Goal: Task Accomplishment & Management: Manage account settings

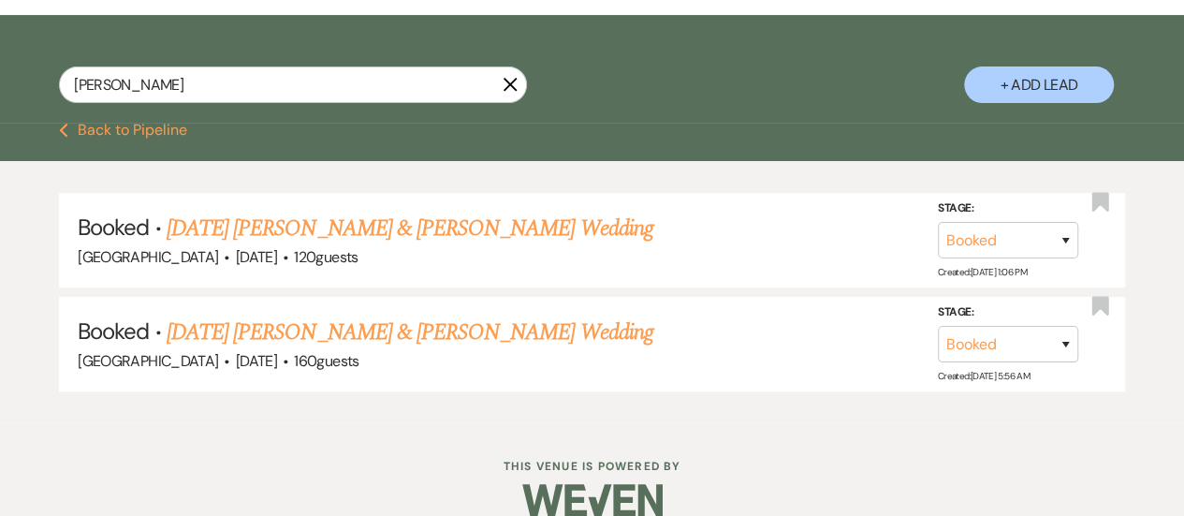
scroll to position [323, 0]
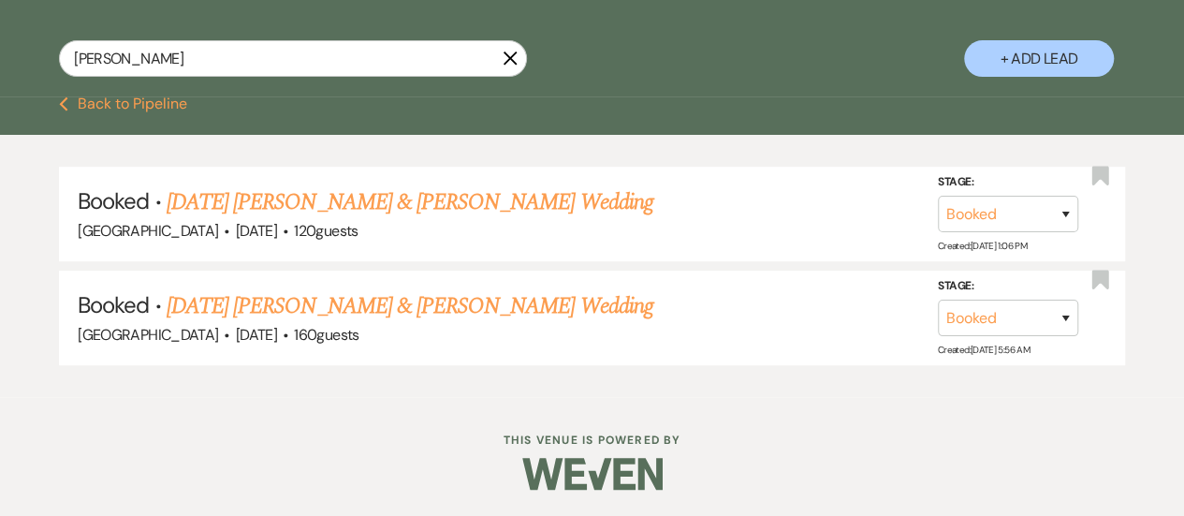
click at [408, 295] on link "[DATE] [PERSON_NAME] & [PERSON_NAME] Wedding" at bounding box center [410, 306] width 487 height 34
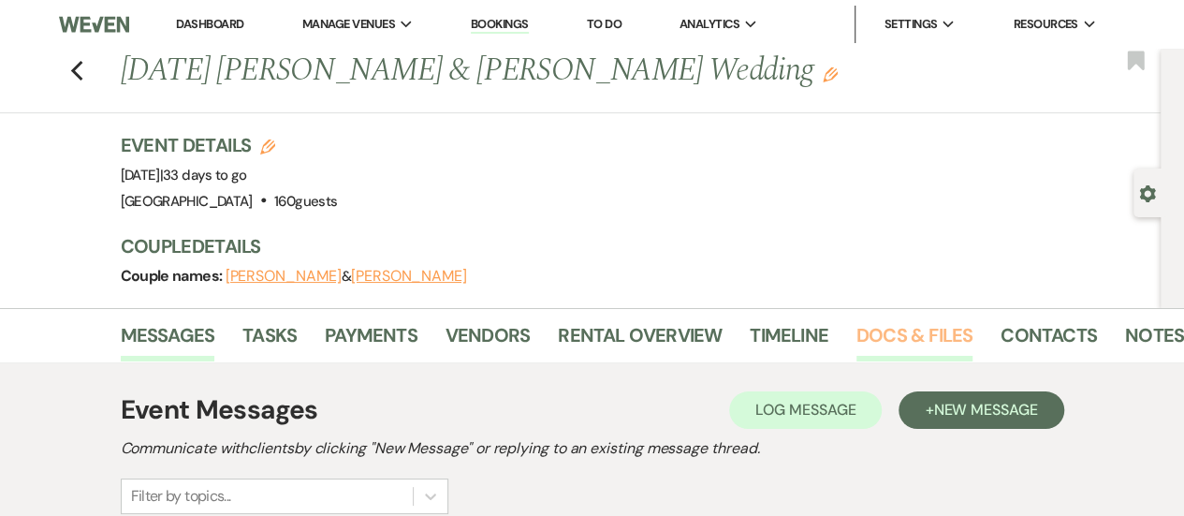
click at [910, 342] on link "Docs & Files" at bounding box center [914, 340] width 116 height 41
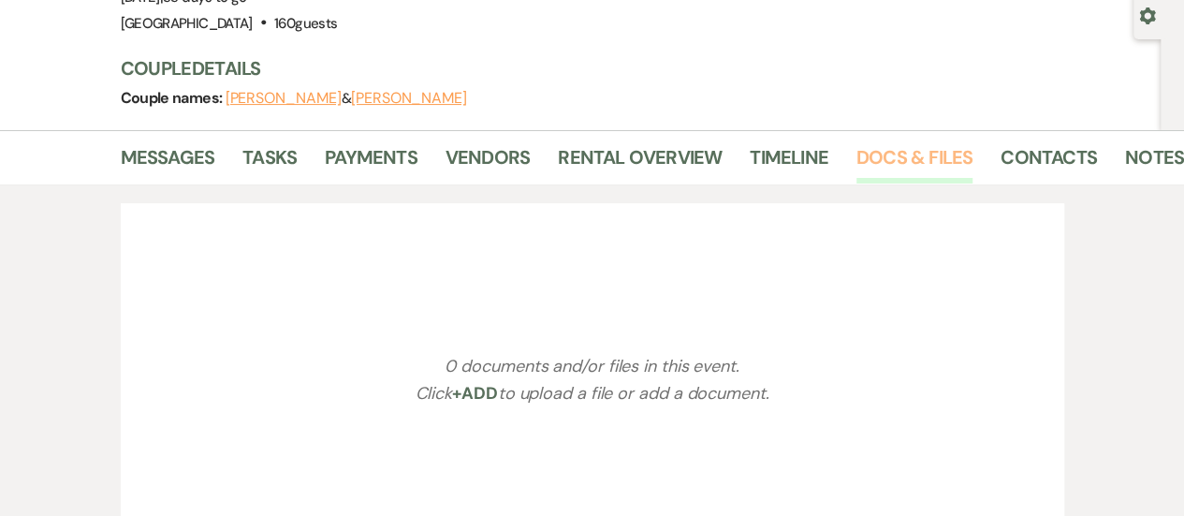
scroll to position [357, 0]
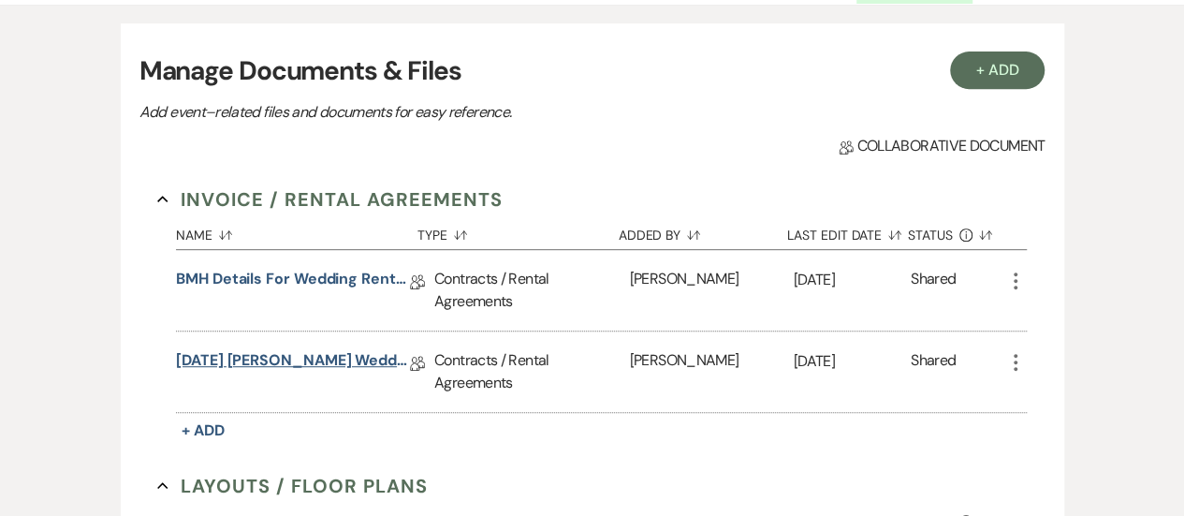
click at [341, 362] on link "[DATE] [PERSON_NAME] Wedding Rental Agreement" at bounding box center [293, 363] width 234 height 29
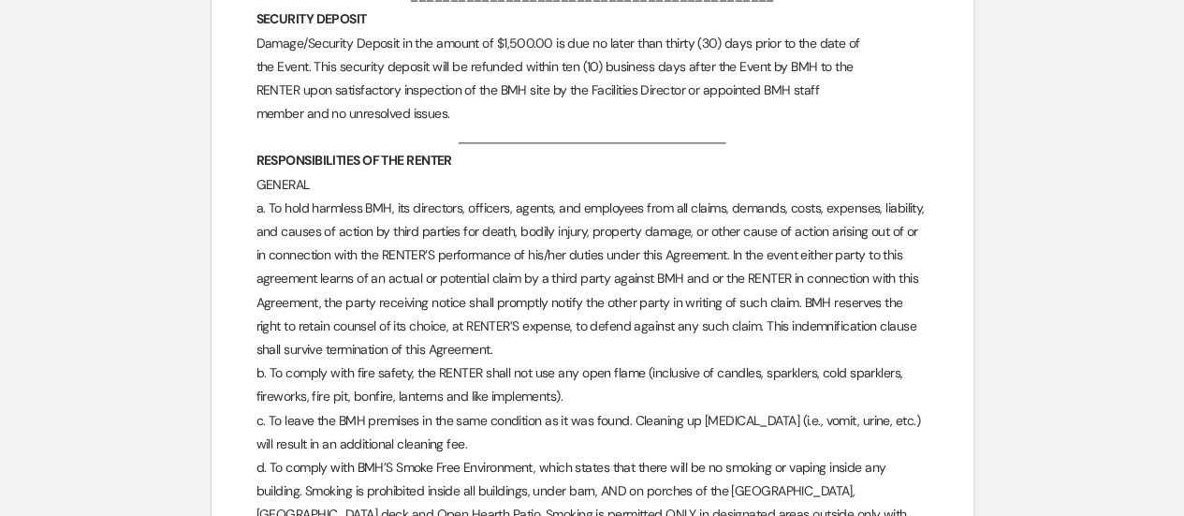
scroll to position [4866, 0]
